Goal: Transaction & Acquisition: Purchase product/service

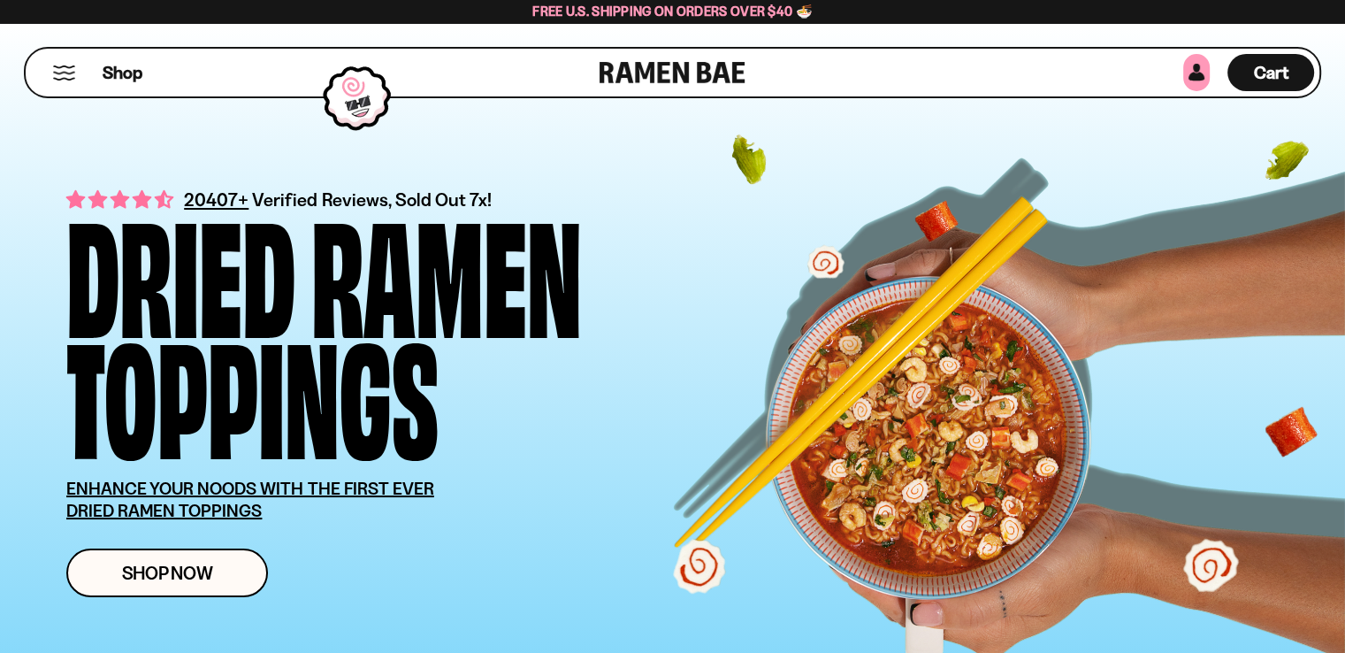
click at [1202, 77] on link at bounding box center [1196, 72] width 27 height 37
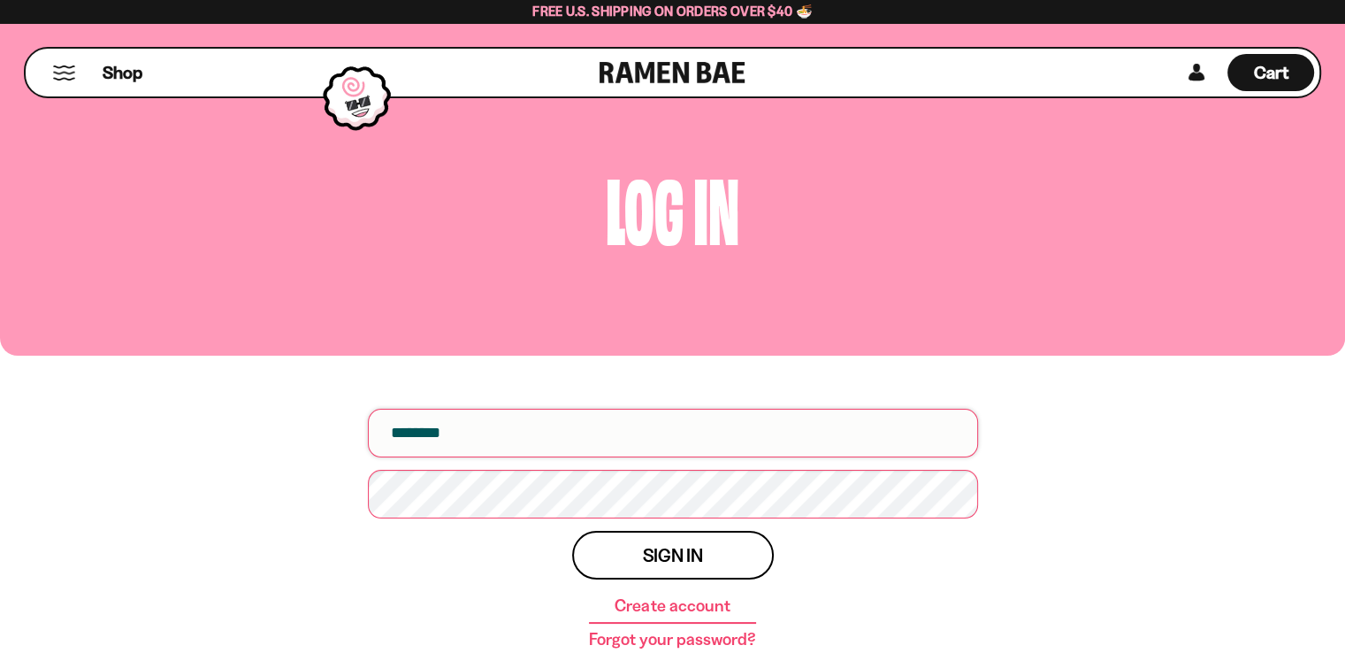
click at [460, 426] on input "email" at bounding box center [673, 433] width 610 height 49
click at [527, 425] on input "email" at bounding box center [673, 433] width 610 height 49
type input "**********"
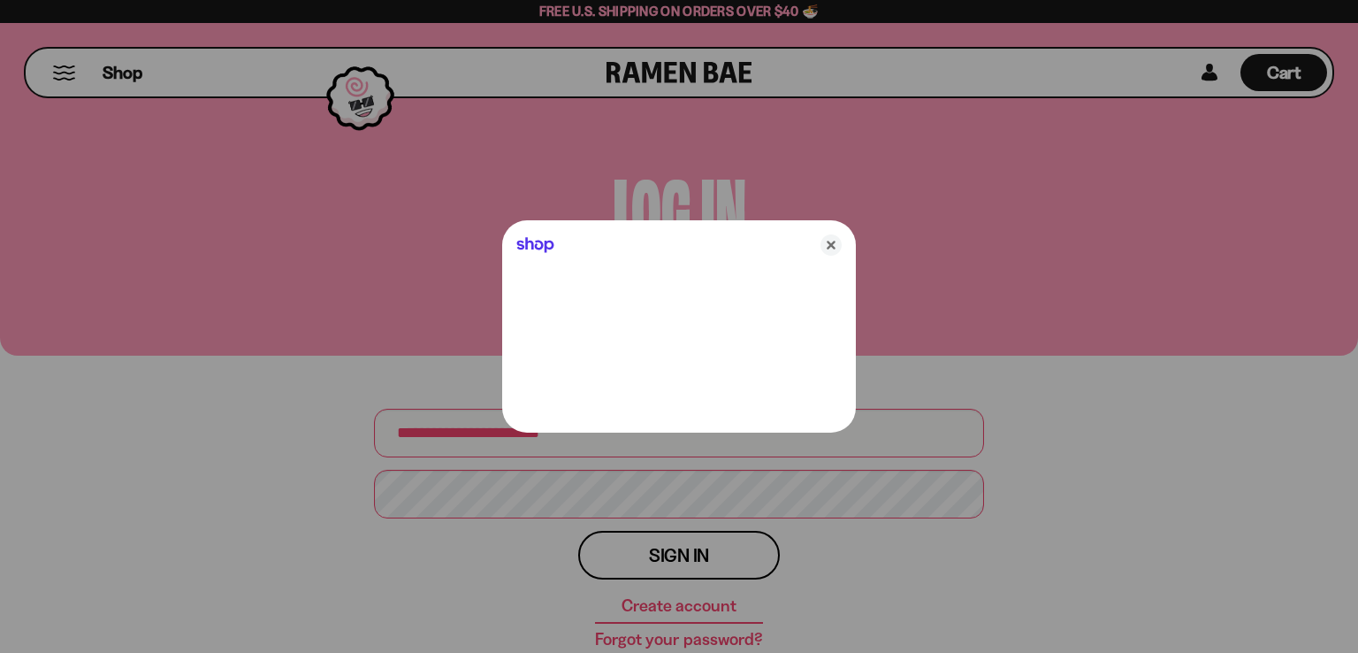
click at [522, 491] on div at bounding box center [679, 326] width 1358 height 653
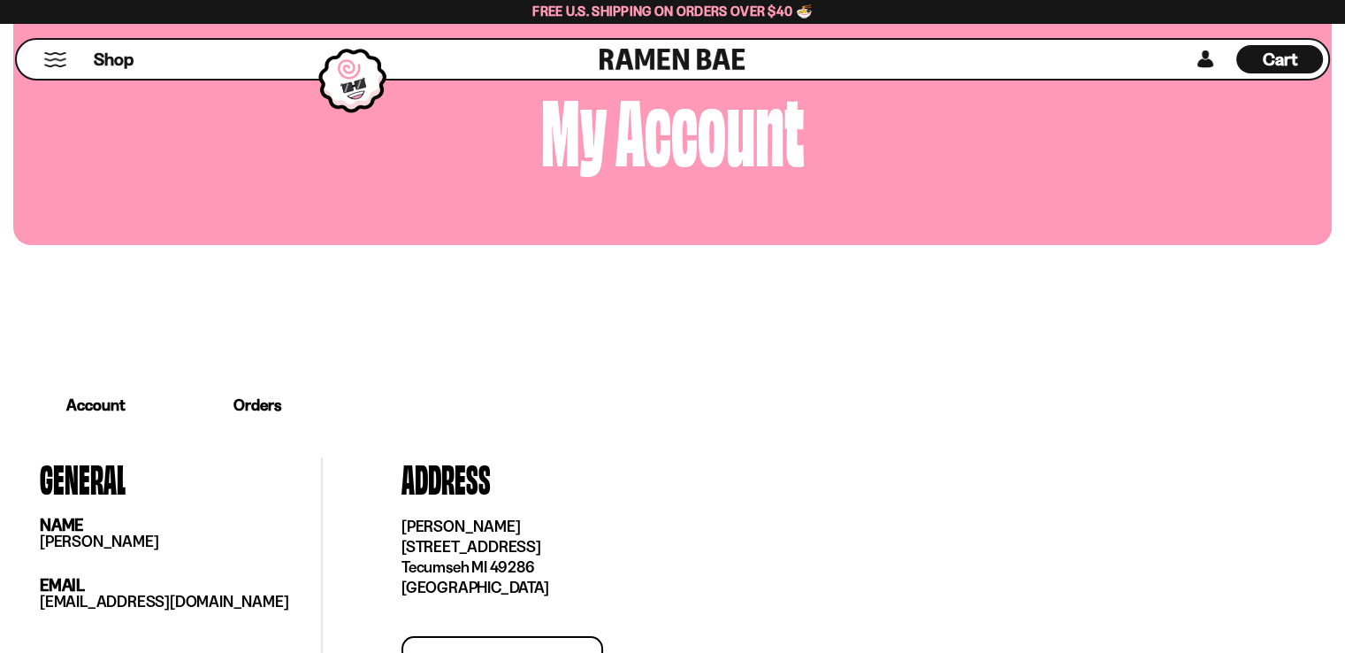
scroll to position [134, 0]
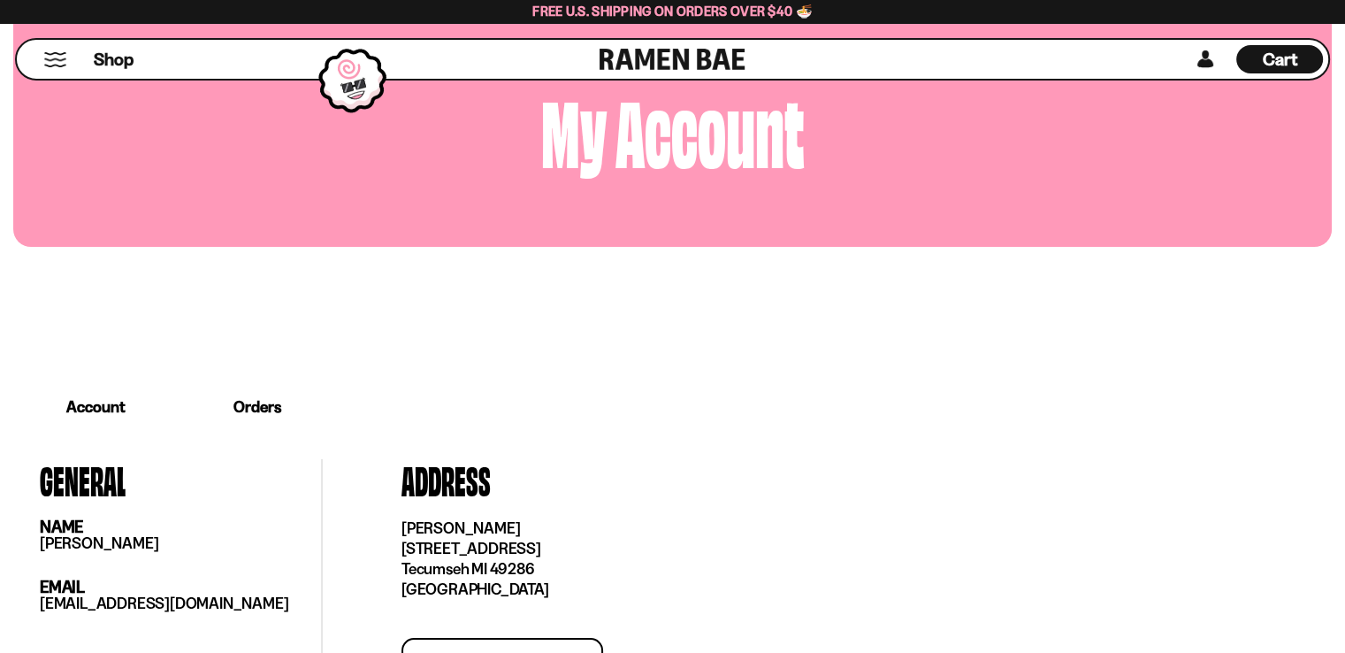
click at [257, 408] on link "Orders" at bounding box center [257, 406] width 157 height 55
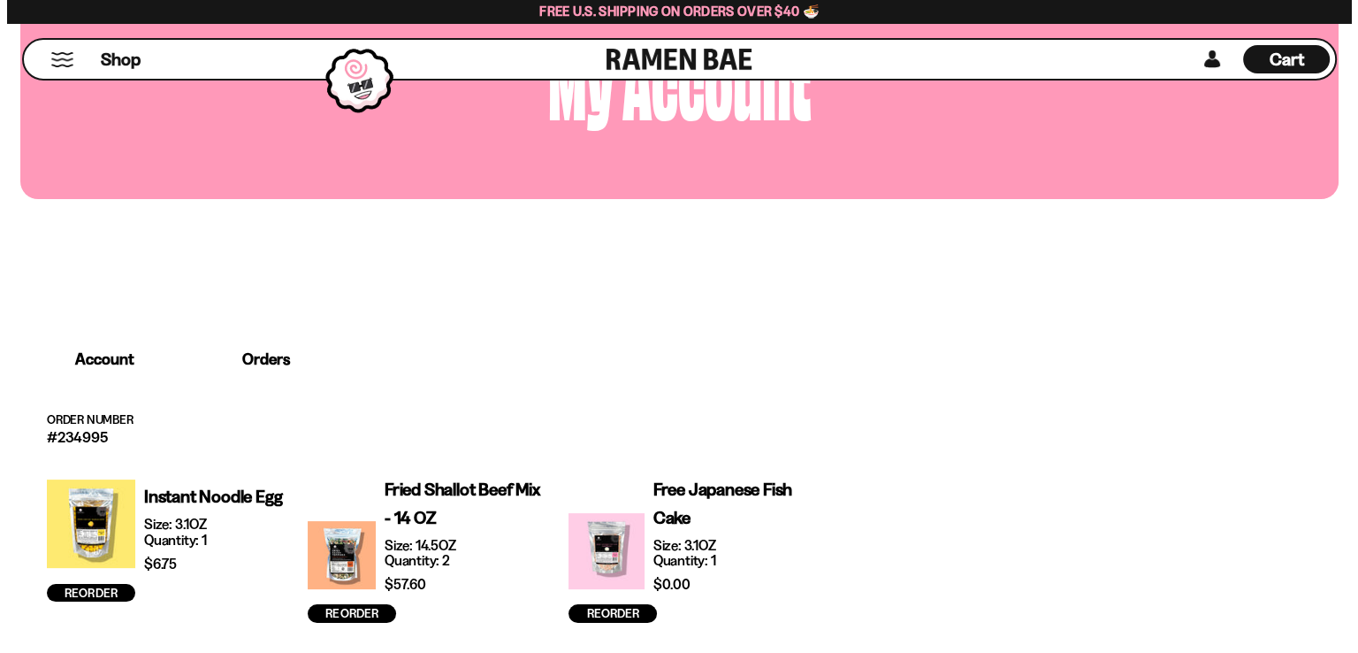
scroll to position [0, 0]
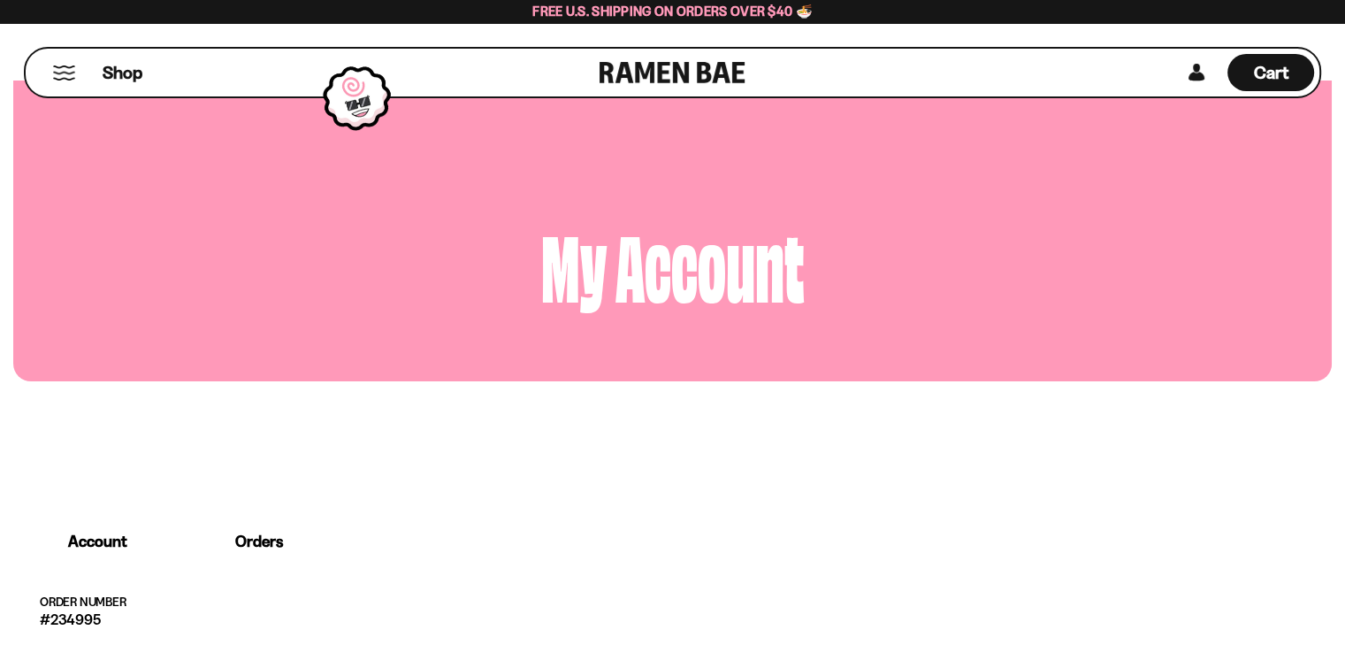
click at [61, 68] on button "Mobile Menu Trigger" at bounding box center [64, 72] width 24 height 15
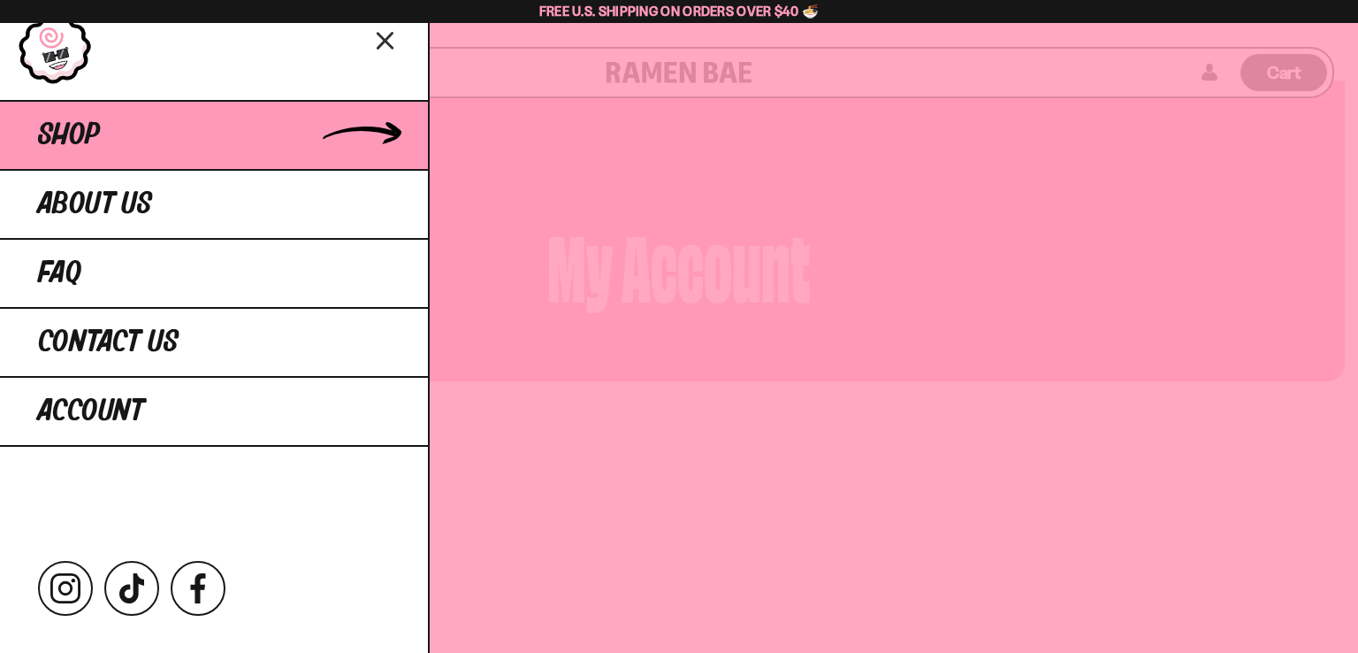
click at [67, 118] on link "Shop" at bounding box center [214, 134] width 428 height 69
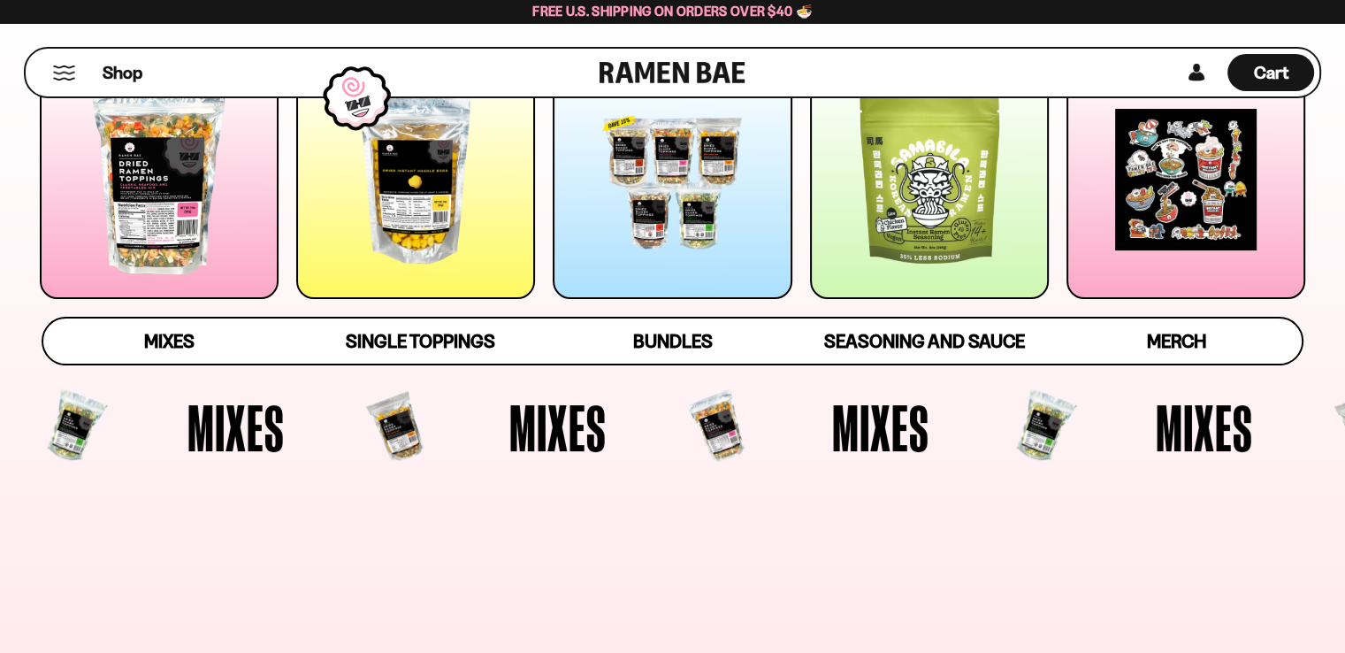
scroll to position [49, 0]
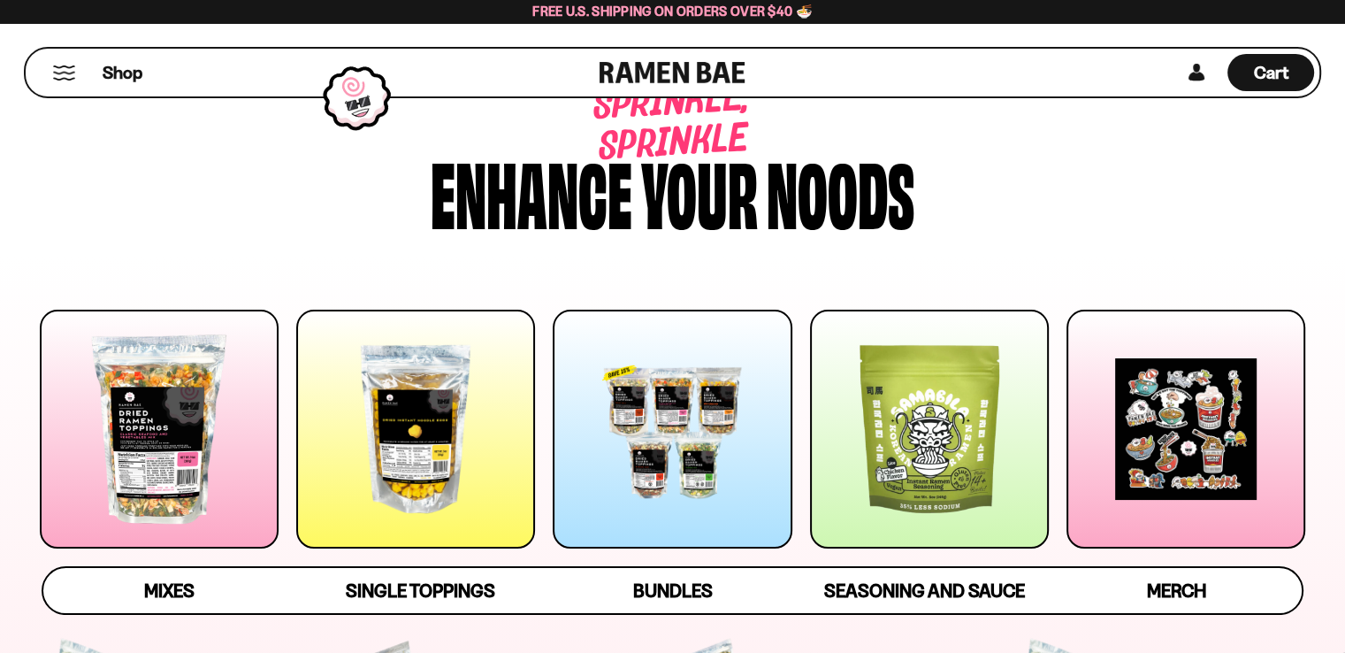
click at [665, 359] on div at bounding box center [672, 429] width 239 height 239
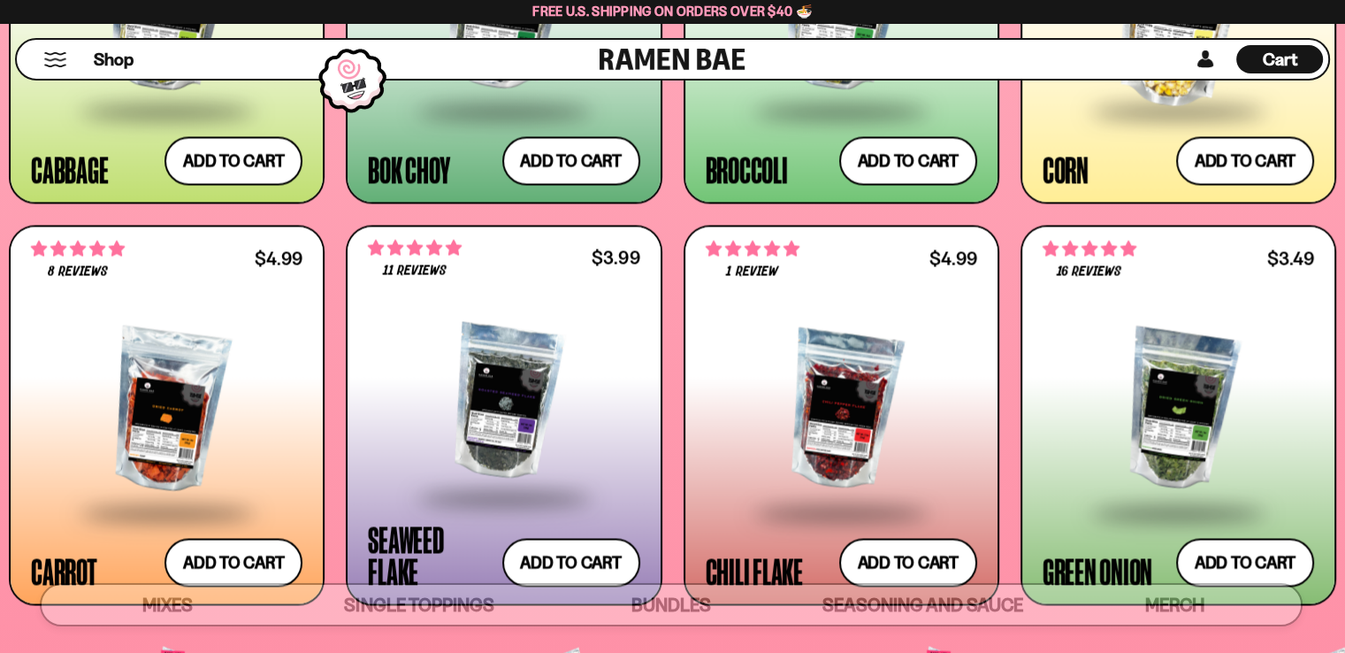
scroll to position [3833, 0]
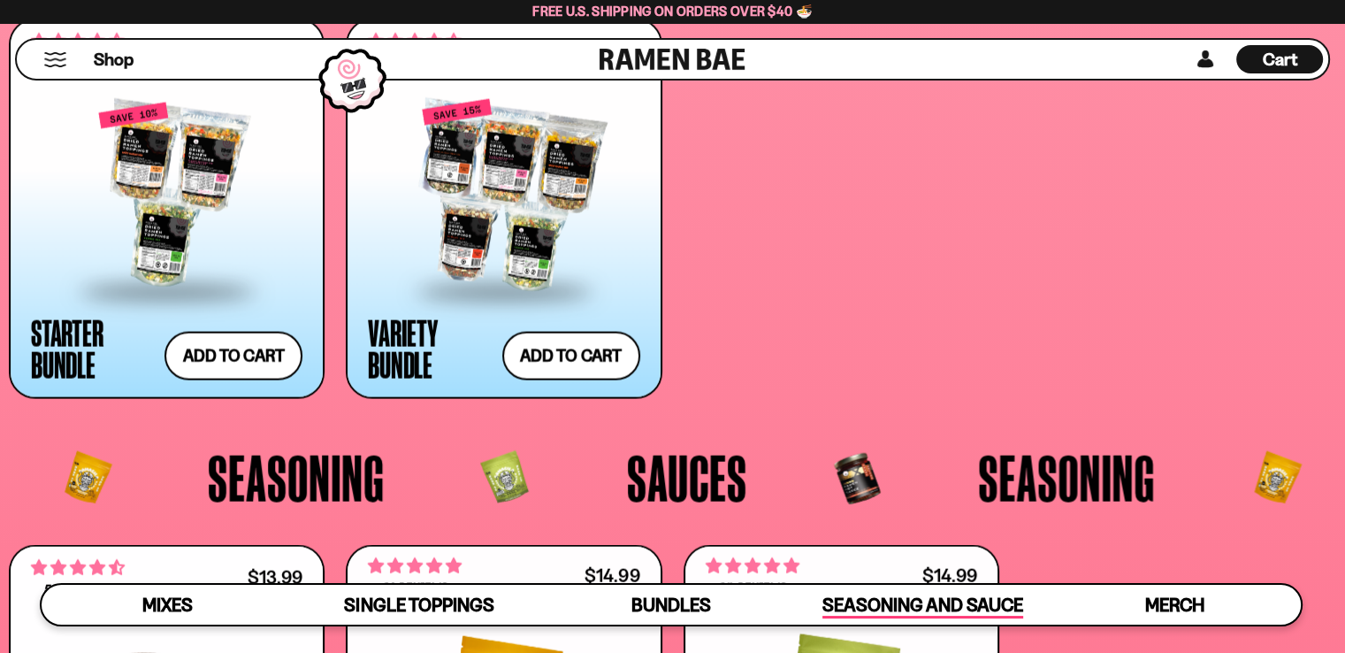
click at [869, 595] on span "Seasoning and Sauce" at bounding box center [922, 605] width 201 height 25
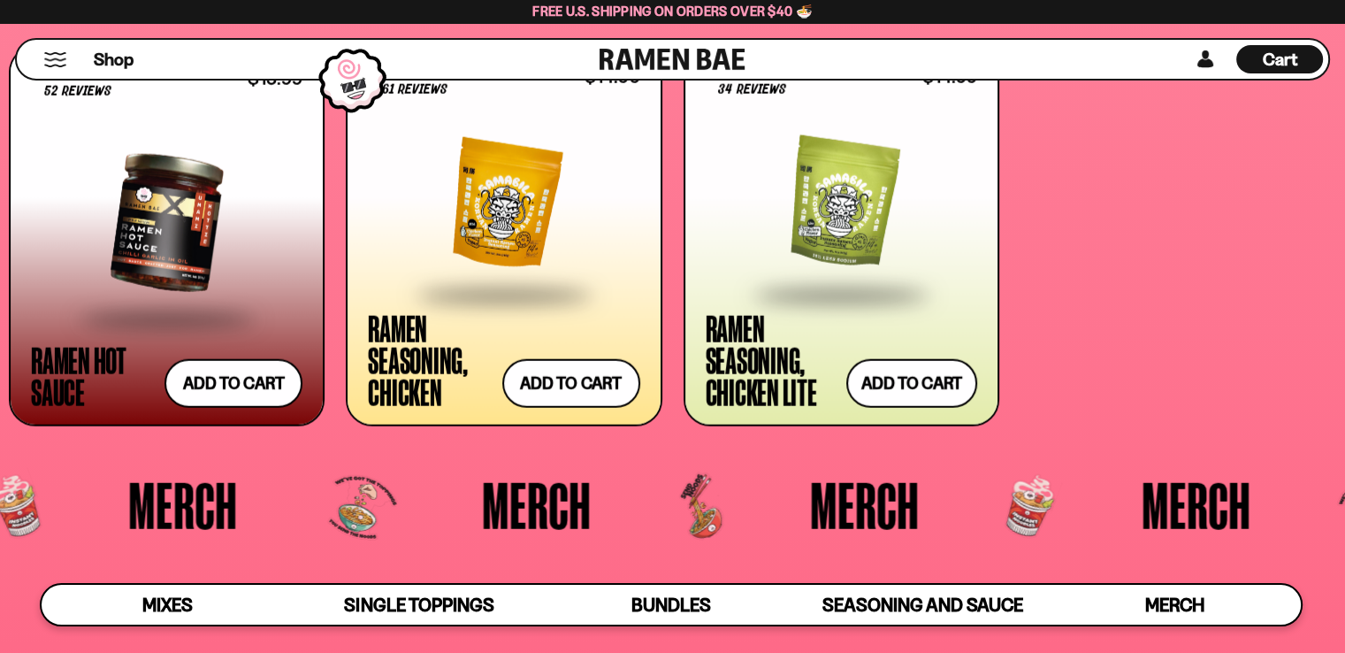
scroll to position [4359, 0]
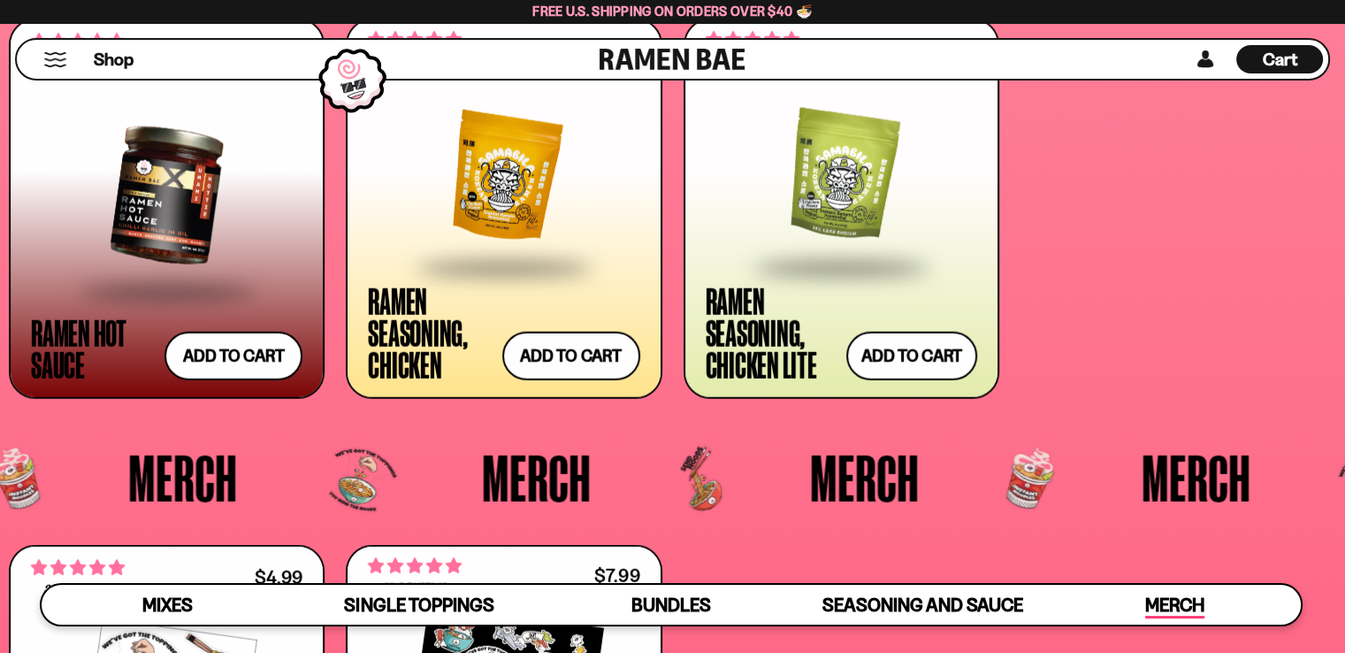
click at [1161, 595] on span "Merch" at bounding box center [1174, 605] width 59 height 25
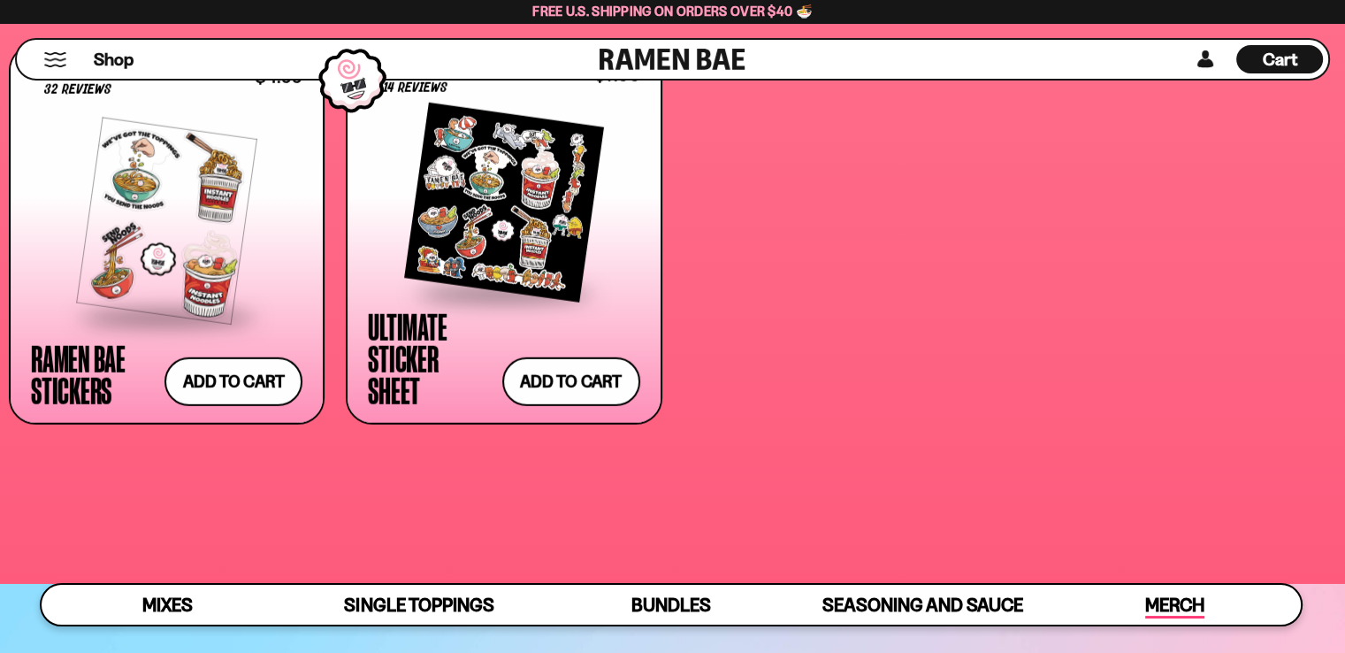
scroll to position [4885, 0]
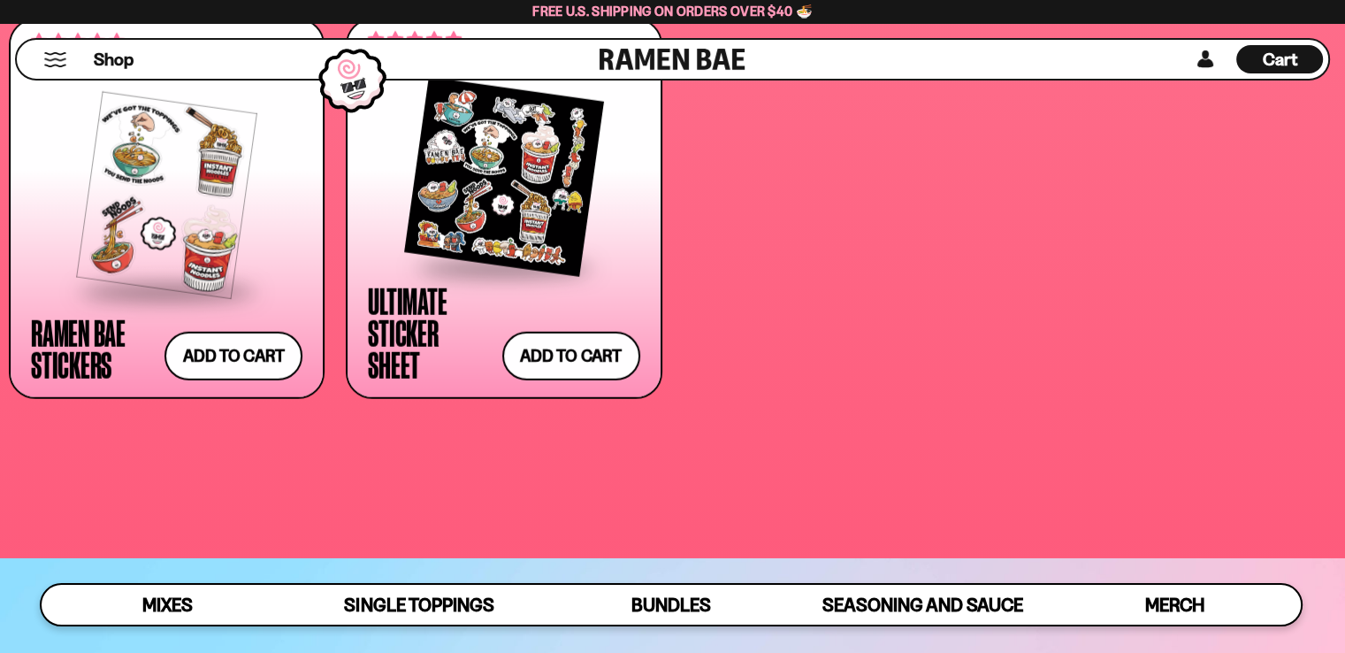
click at [442, 188] on div at bounding box center [503, 176] width 271 height 177
